Goal: Obtain resource: Obtain resource

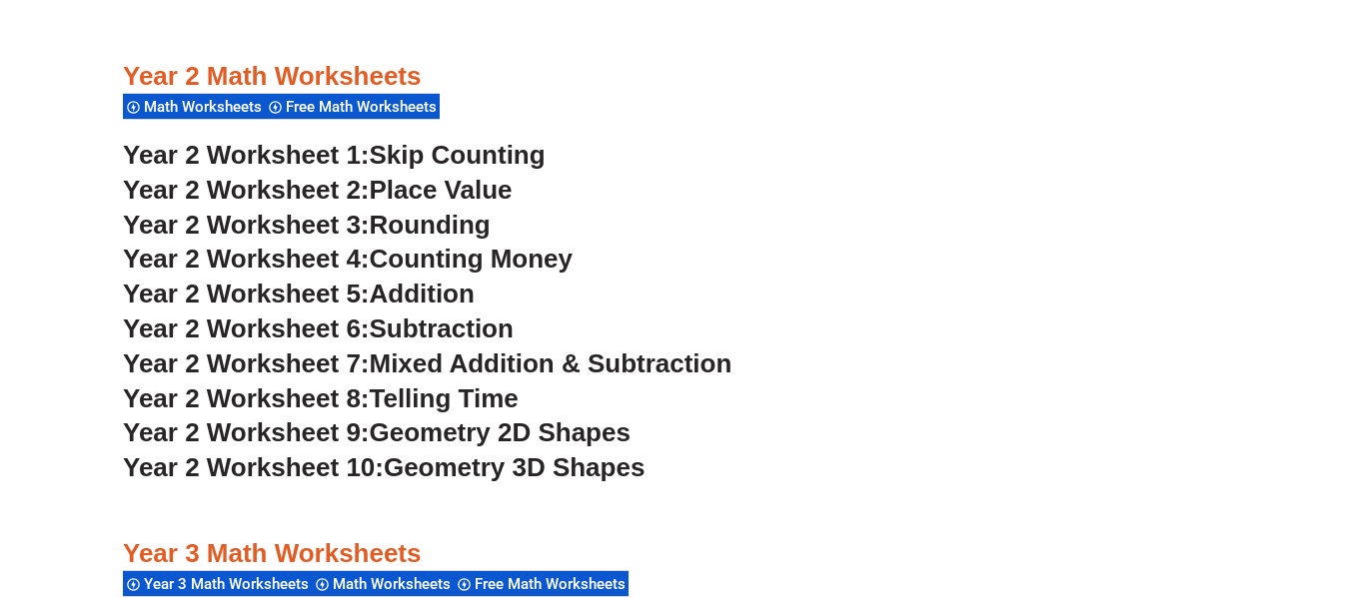
scroll to position [2406, 0]
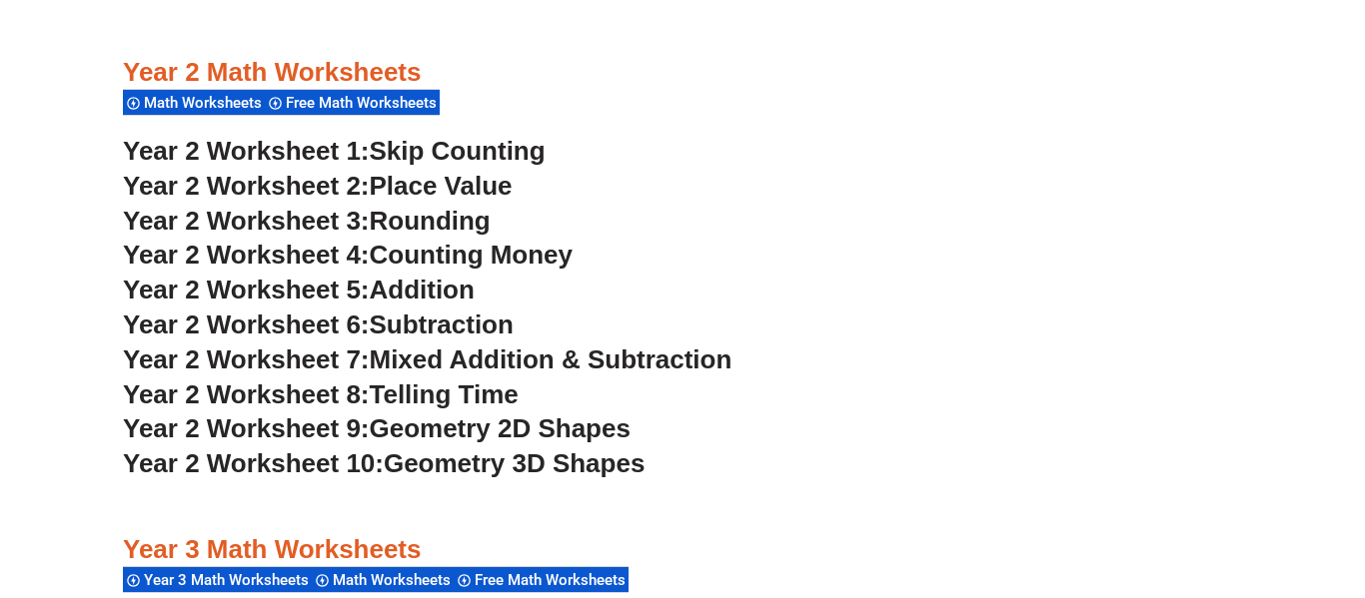
click at [484, 364] on span "Mixed Addition & Subtraction" at bounding box center [551, 360] width 363 height 30
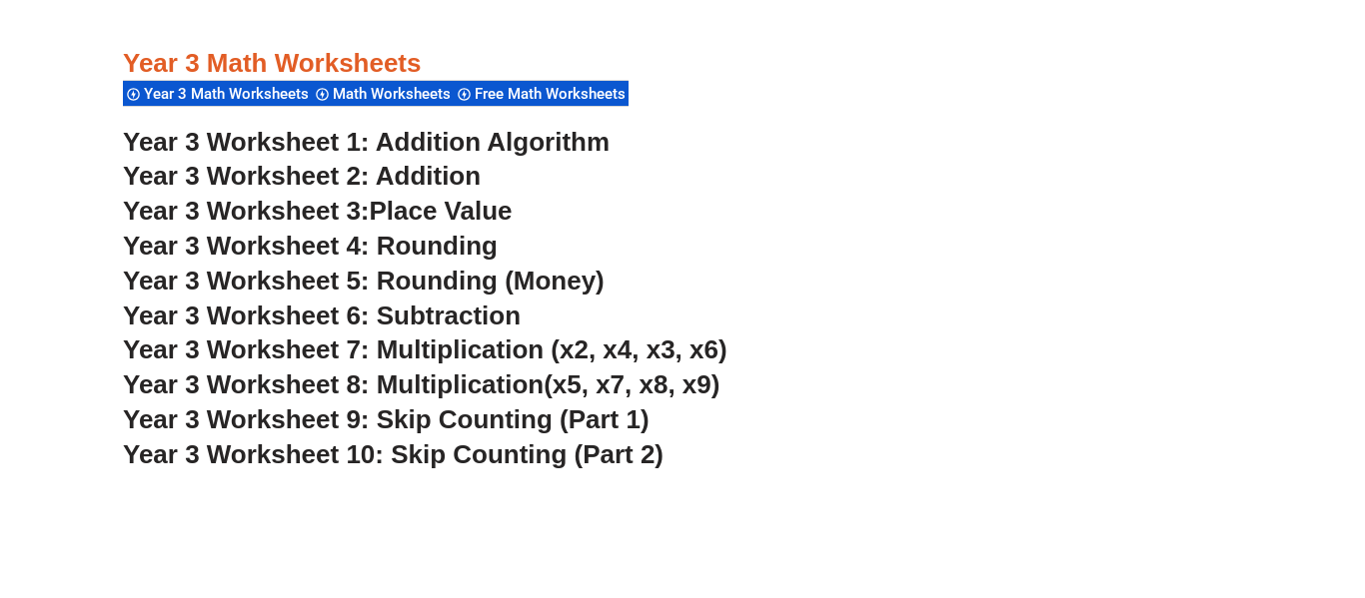
scroll to position [2893, 0]
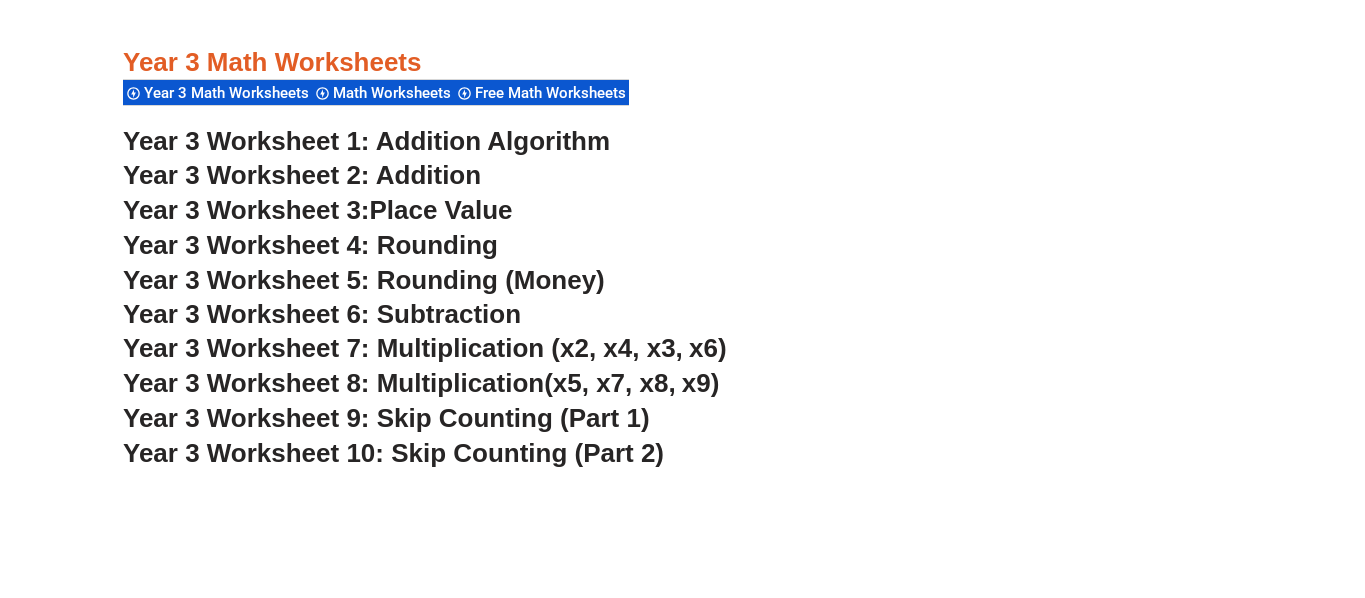
click at [439, 136] on link "Year 3 Worksheet 1: Addition Algorithm" at bounding box center [366, 141] width 487 height 30
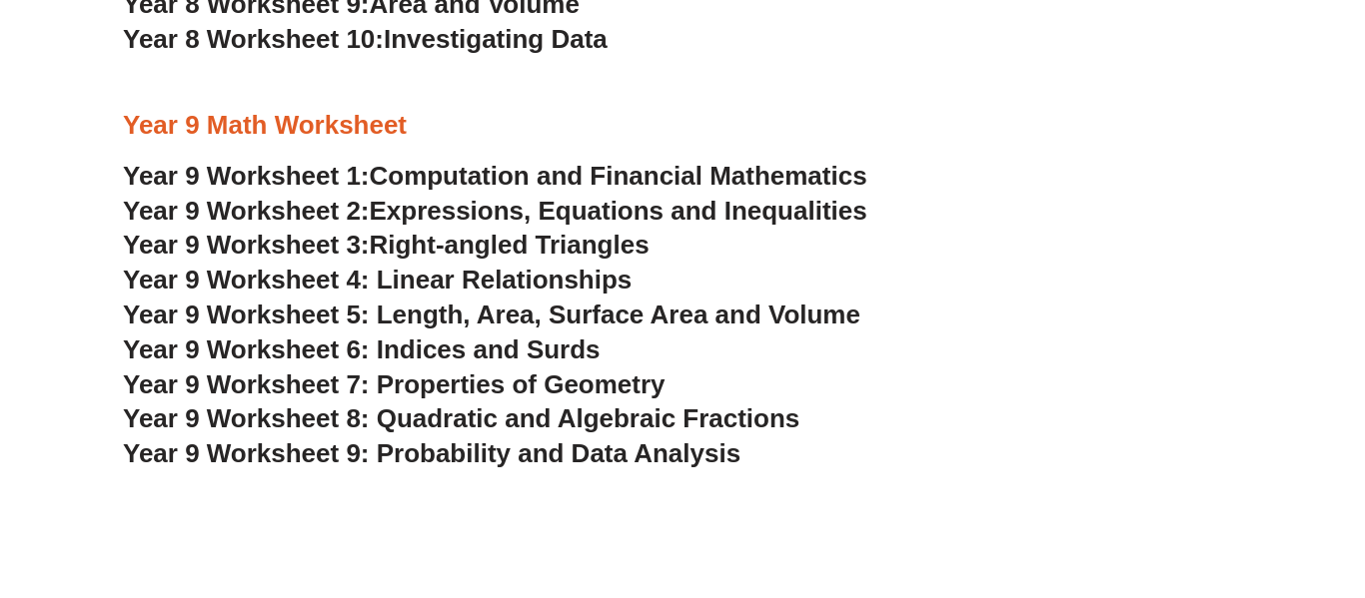
scroll to position [6165, 0]
